Goal: Check status: Check status

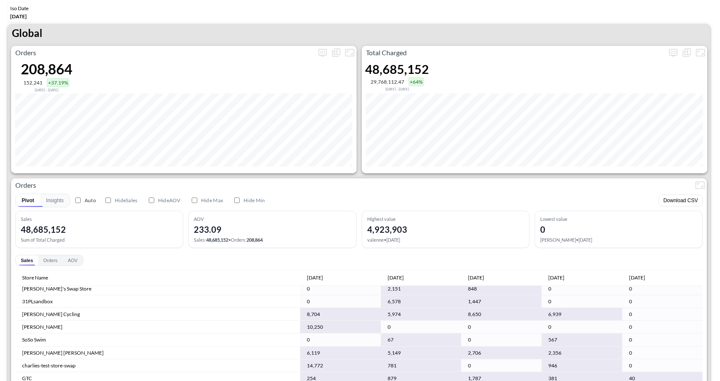
scroll to position [3655, 0]
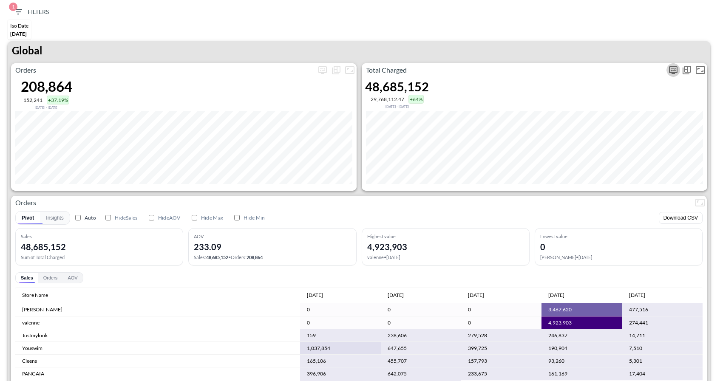
click at [672, 71] on icon "more" at bounding box center [673, 70] width 10 height 10
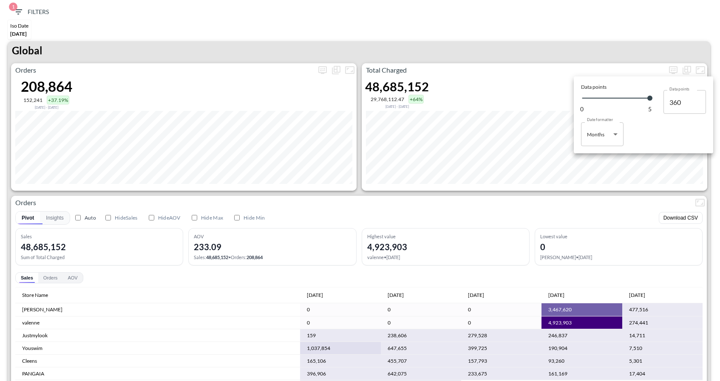
click at [594, 141] on body "BI.P.EYE, Interactive Analytics Dashboards 1 Filters Iso Date Jun 01, 2025 Glob…" at bounding box center [360, 190] width 720 height 381
click at [593, 158] on div "Days" at bounding box center [593, 156] width 11 height 8
type input "Days"
type input "124"
click at [516, 202] on div at bounding box center [360, 190] width 720 height 381
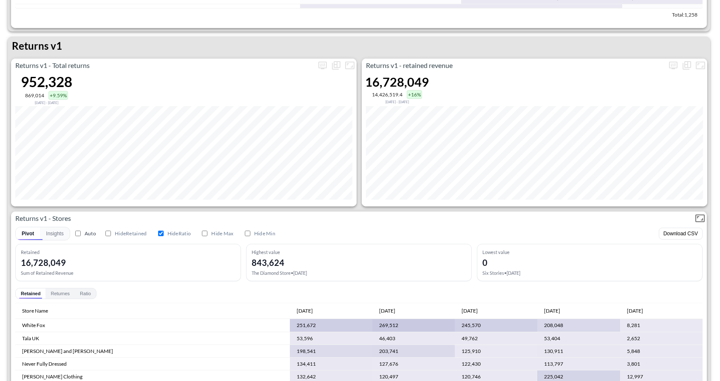
scroll to position [402, 0]
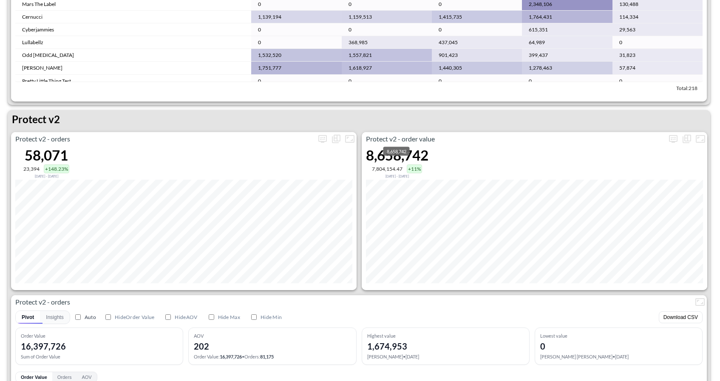
scroll to position [1588, 0]
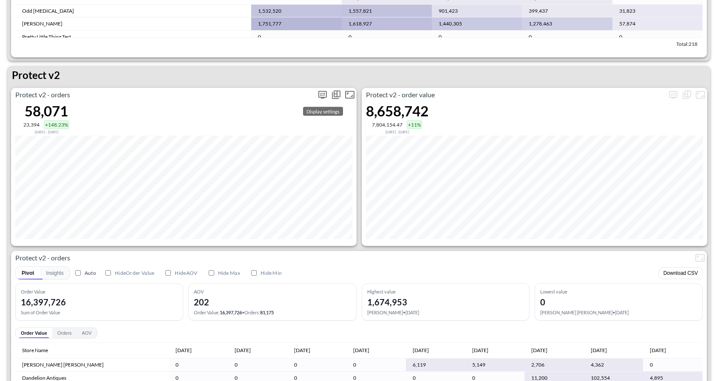
click at [321, 96] on icon "more" at bounding box center [323, 95] width 10 height 10
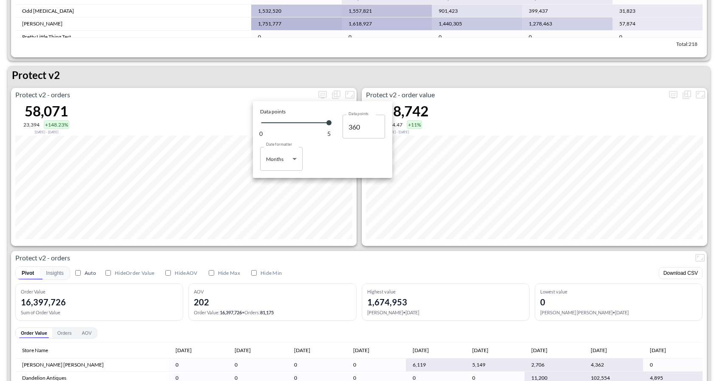
click at [287, 159] on body "BI.P.EYE, Interactive Analytics Dashboards 1 Filters Iso Date Jun 01, 2025 Glob…" at bounding box center [360, 190] width 720 height 381
click at [284, 182] on li "Days" at bounding box center [281, 180] width 43 height 13
type input "Days"
type input "124"
click at [365, 228] on div at bounding box center [360, 190] width 720 height 381
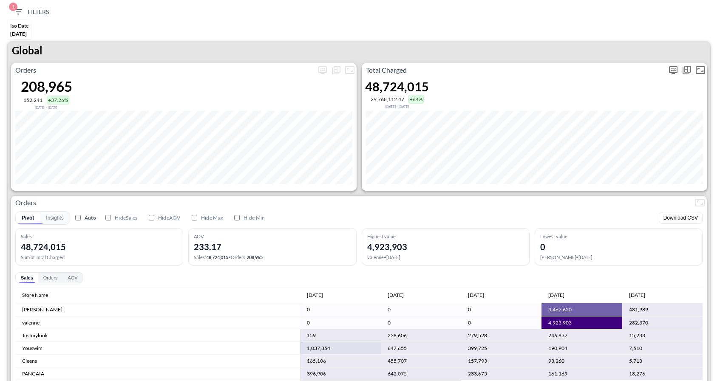
click at [673, 70] on icon "more" at bounding box center [673, 69] width 5 height 3
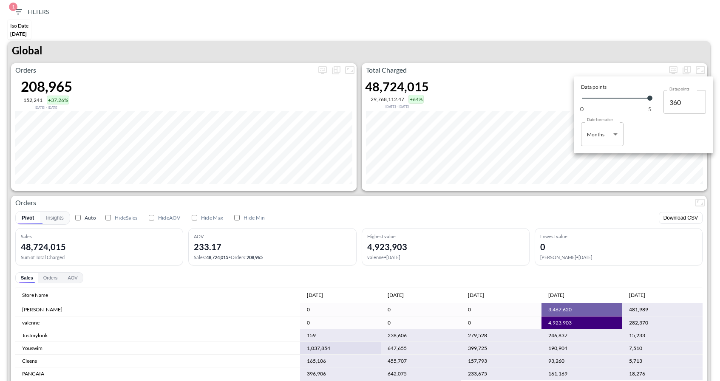
click at [605, 142] on body "BI.P.EYE, Interactive Analytics Dashboards 1 Filters Iso Date Jun 01, 2025 Glob…" at bounding box center [360, 190] width 720 height 381
click at [594, 160] on li "Days" at bounding box center [602, 156] width 43 height 13
type input "Days"
type input "124"
click at [631, 42] on div at bounding box center [360, 190] width 720 height 381
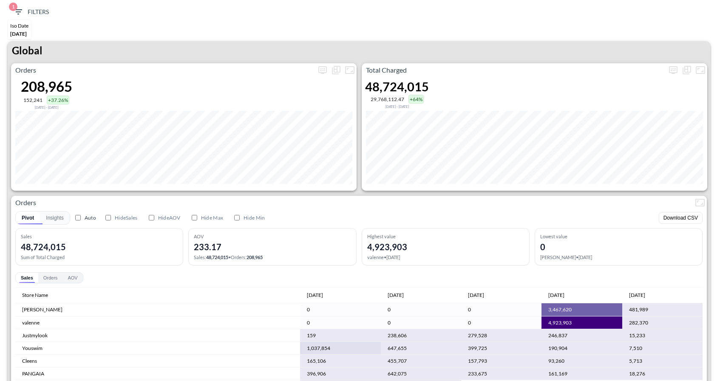
click at [23, 13] on span "1 Filters" at bounding box center [31, 12] width 36 height 11
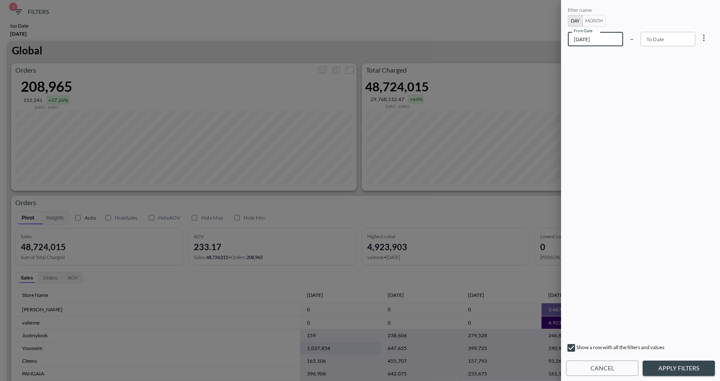
click at [605, 42] on input "2025-06-01" at bounding box center [595, 39] width 55 height 14
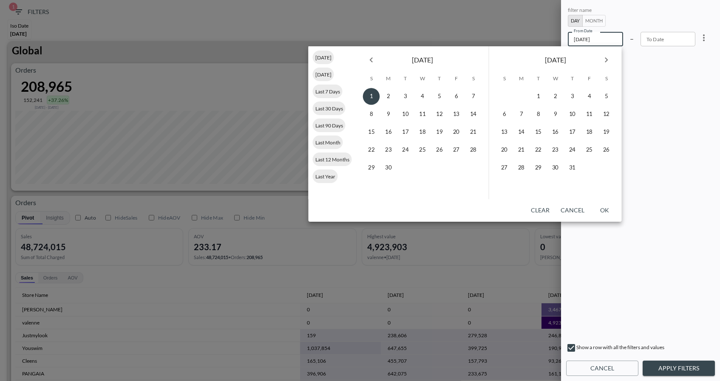
click at [607, 62] on icon "Next month" at bounding box center [607, 60] width 10 height 10
click at [572, 97] on button "2" at bounding box center [572, 96] width 17 height 17
type input "2025-10-02"
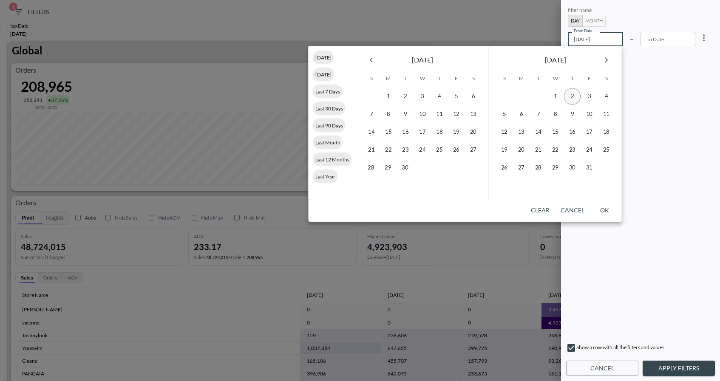
type input "YYYY-MM-DD"
click at [608, 102] on button "4" at bounding box center [606, 96] width 17 height 17
type input "2025-10-04"
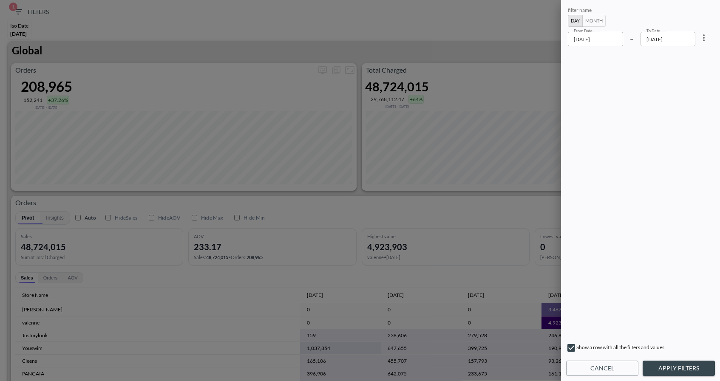
click at [693, 377] on div "filter name Day Month From Date 2025-10-02 From Date – To Date 2025-10-04 To Da…" at bounding box center [640, 190] width 159 height 381
click at [689, 368] on button "Apply Filters" at bounding box center [679, 369] width 72 height 16
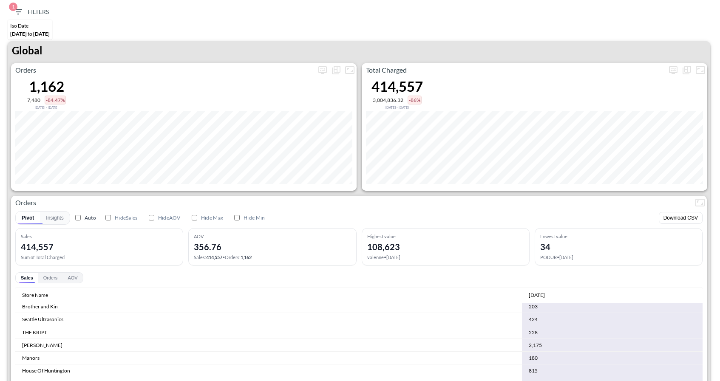
scroll to position [2138, 0]
click at [629, 16] on div "1 Filters" at bounding box center [360, 12] width 712 height 16
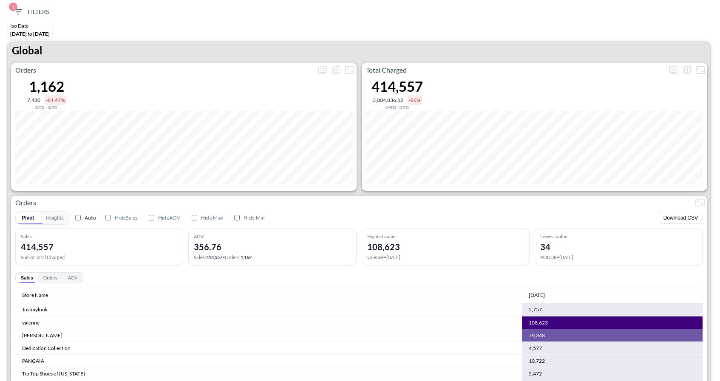
click at [23, 11] on span "1 Filters" at bounding box center [31, 12] width 36 height 11
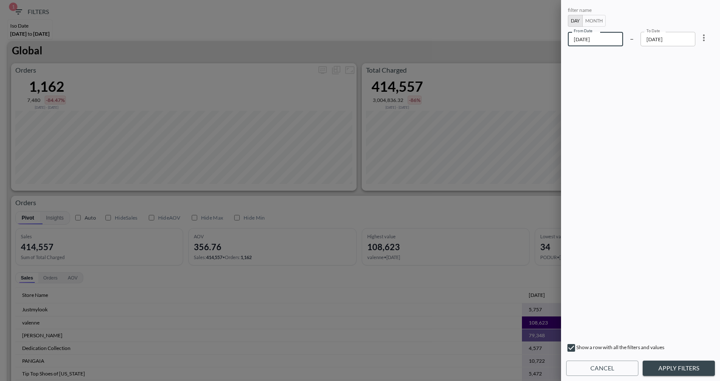
click at [602, 44] on input "2025-10-02" at bounding box center [595, 39] width 55 height 14
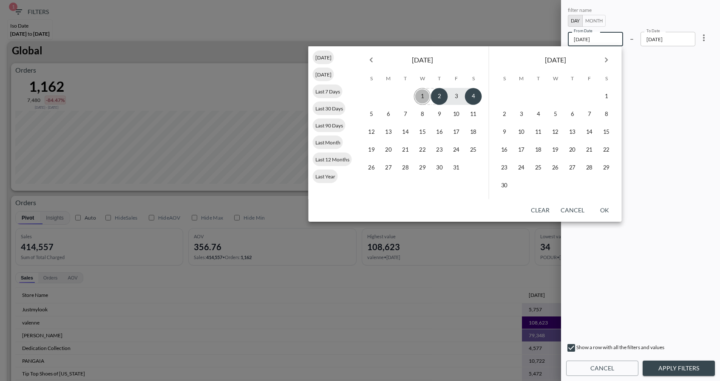
click at [423, 97] on button "1" at bounding box center [422, 96] width 17 height 17
type input "2025-10-01"
click at [468, 98] on button "4" at bounding box center [473, 96] width 17 height 17
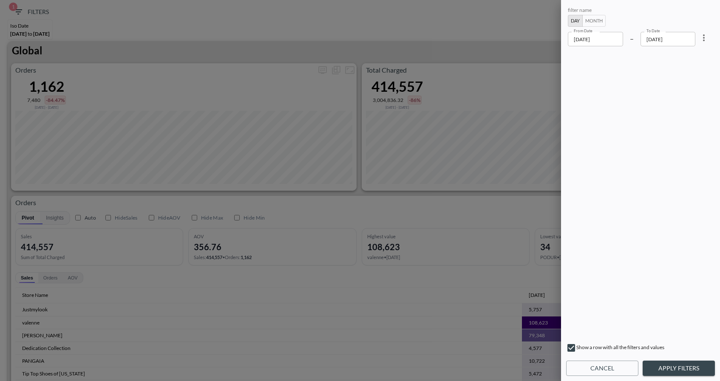
click at [673, 365] on button "Apply Filters" at bounding box center [679, 369] width 72 height 16
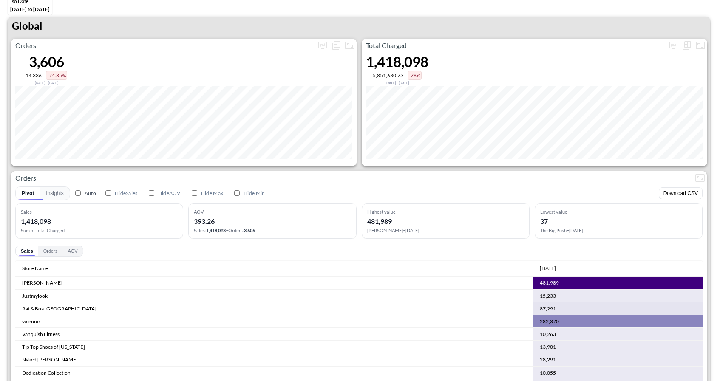
scroll to position [27, 0]
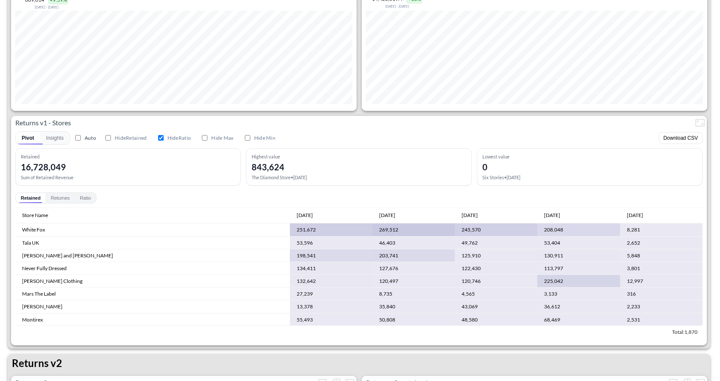
scroll to position [563, 0]
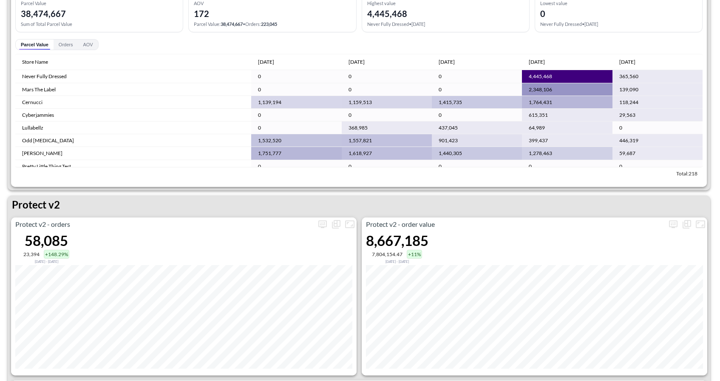
scroll to position [1575, 0]
